Goal: Task Accomplishment & Management: Manage account settings

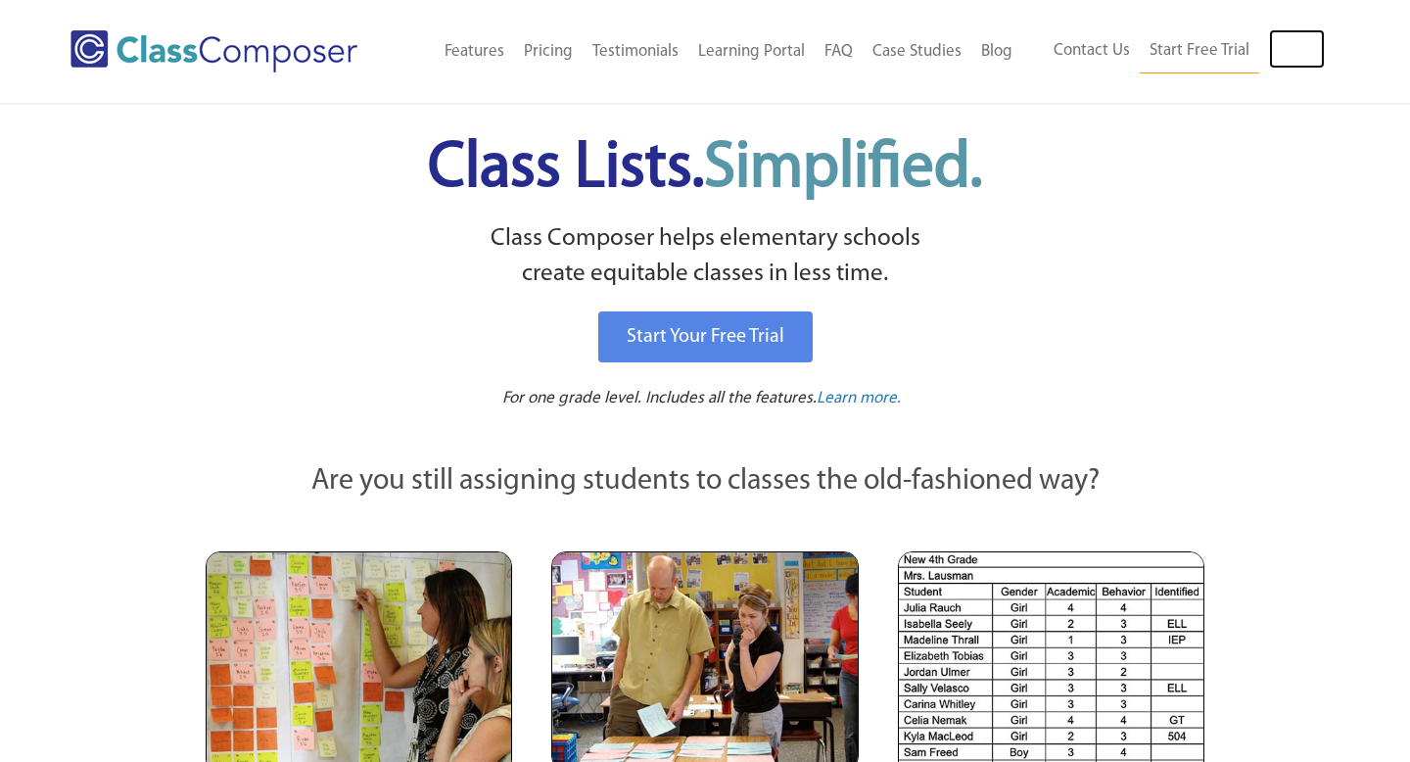
click at [1297, 37] on link "Log In" at bounding box center [1297, 48] width 56 height 39
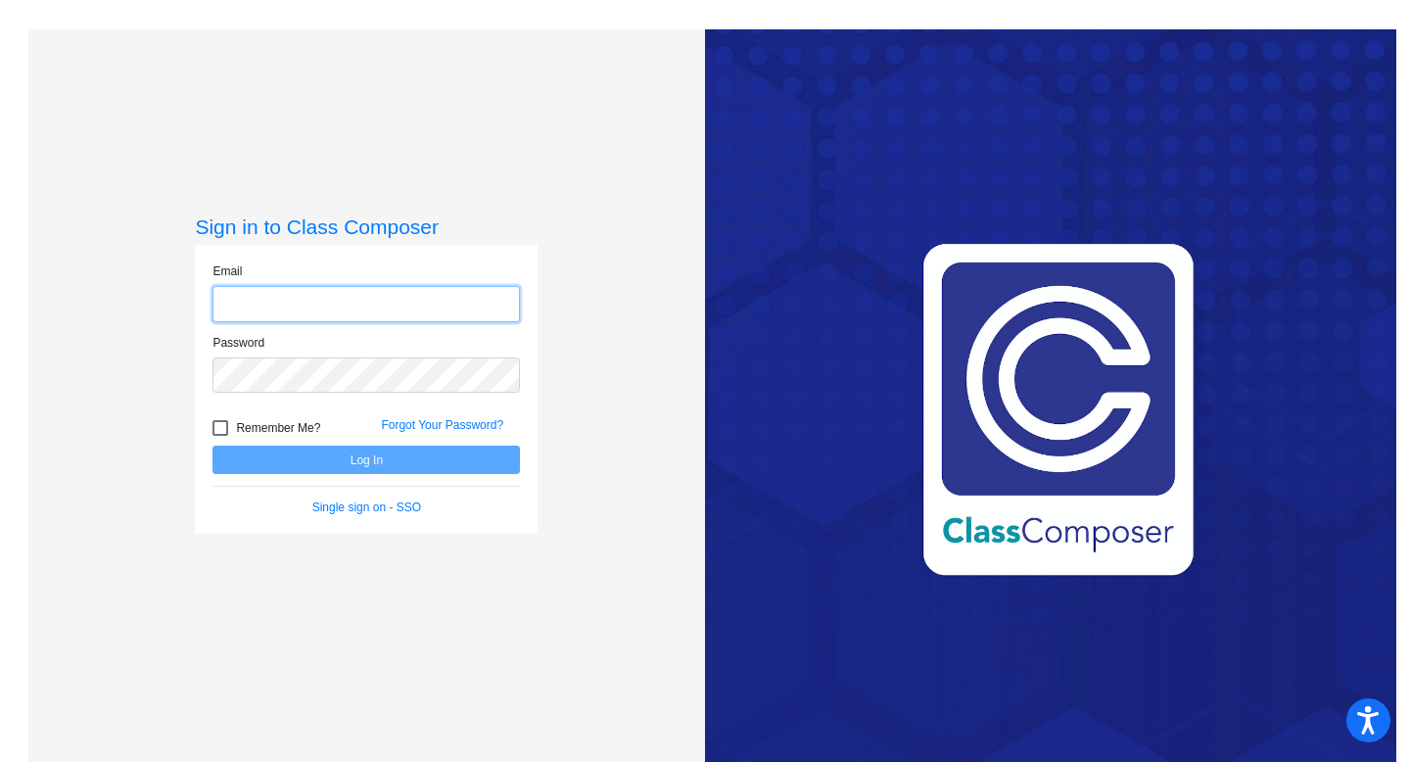
click at [399, 319] on input "email" at bounding box center [365, 304] width 307 height 36
type input "smithama@platteco.k12.mo.us"
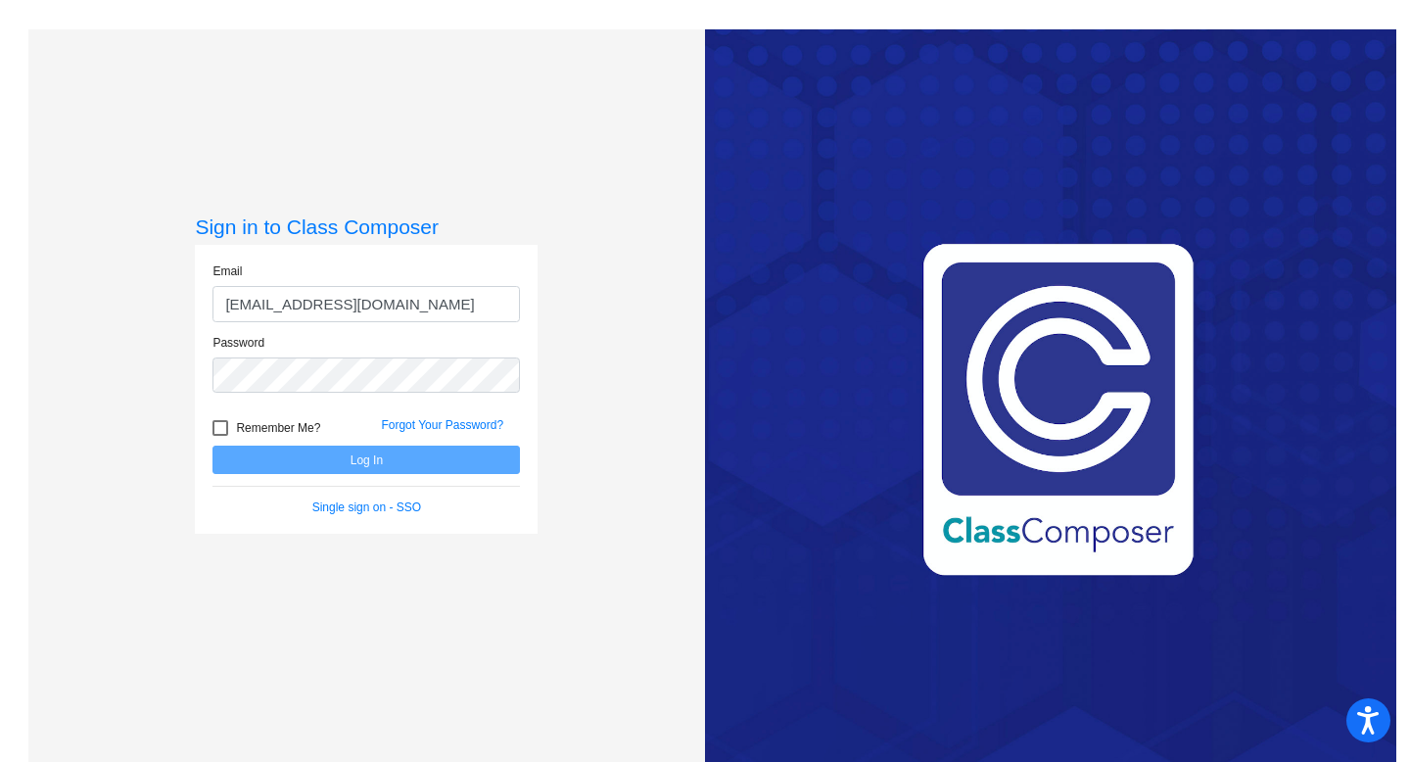
click at [386, 397] on div "Password" at bounding box center [366, 369] width 337 height 71
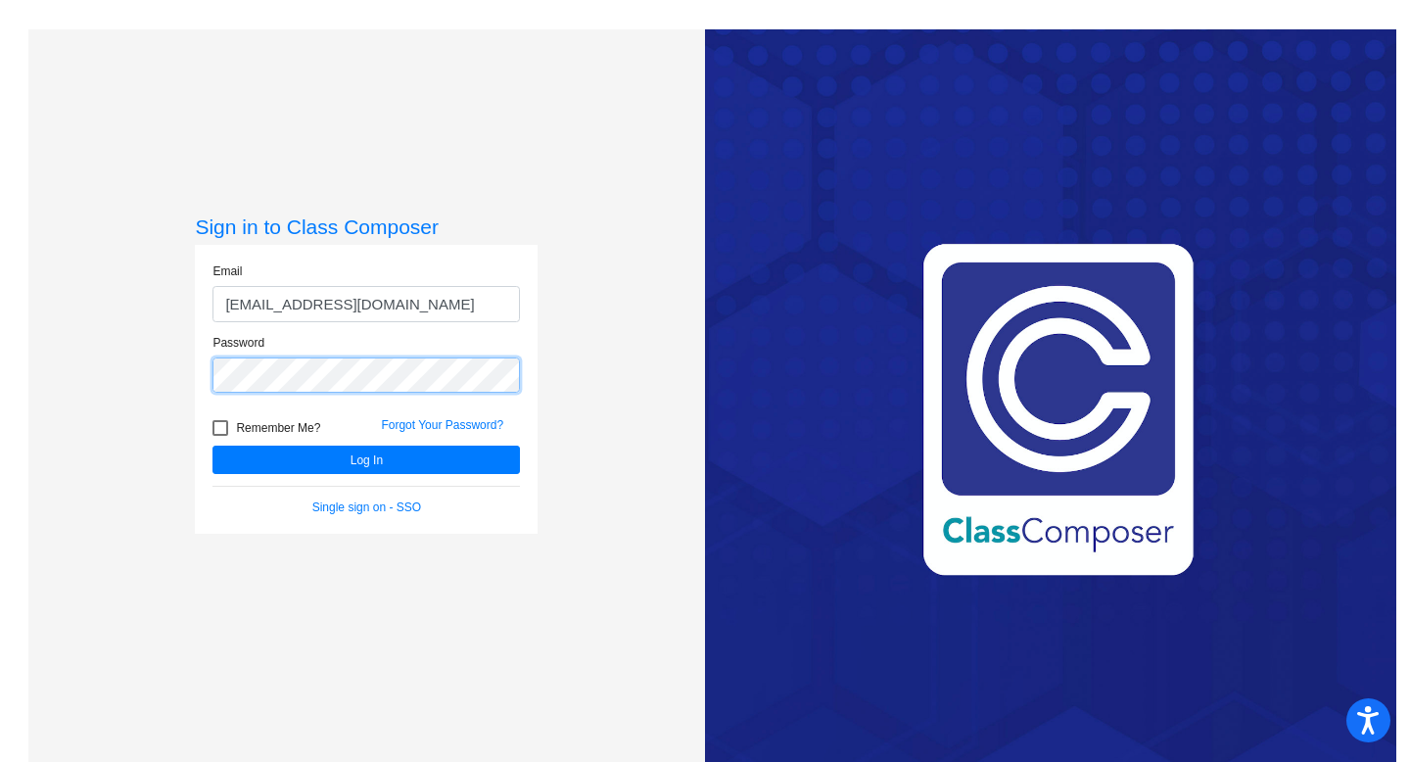
click at [212, 446] on button "Log In" at bounding box center [365, 460] width 307 height 28
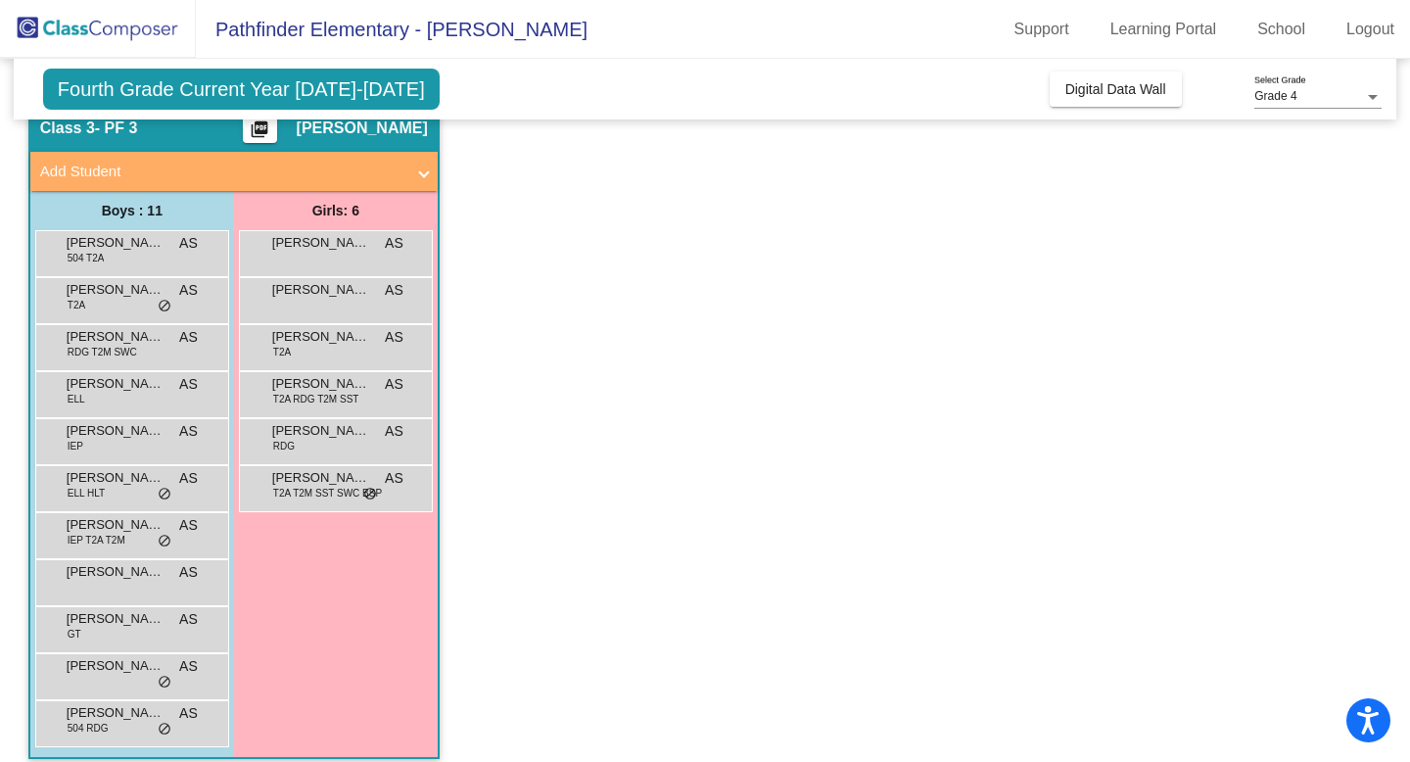
scroll to position [100, 0]
